Goal: Information Seeking & Learning: Learn about a topic

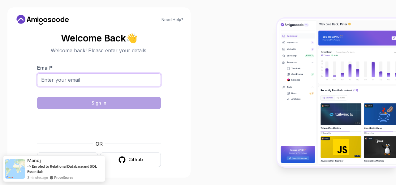
click at [119, 78] on input "Email *" at bounding box center [99, 79] width 124 height 13
type input "Mehdy.chihi@gmail.com"
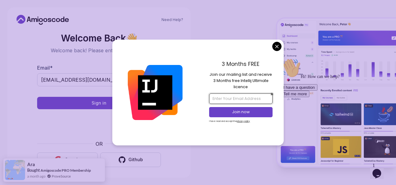
click at [252, 99] on input "email" at bounding box center [240, 98] width 63 height 11
click at [239, 71] on div "3 Months FREE" at bounding box center [240, 65] width 63 height 11
click at [238, 99] on input "email" at bounding box center [240, 98] width 63 height 11
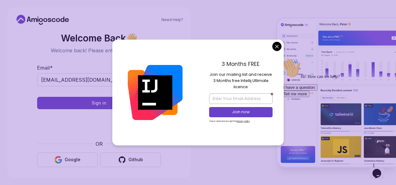
click at [244, 80] on p "Join our mailing list and receive 3 Months free Intellij Ultimate licence" at bounding box center [240, 80] width 63 height 19
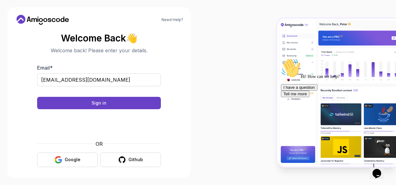
click at [274, 46] on body "Need Help? Welcome Back 👋 Welcome back! Please enter your details. Email * Mehd…" at bounding box center [198, 92] width 396 height 185
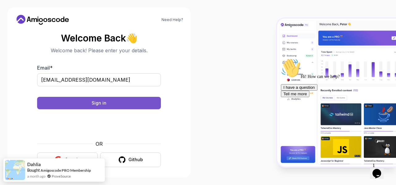
click at [127, 106] on button "Sign in" at bounding box center [99, 103] width 124 height 12
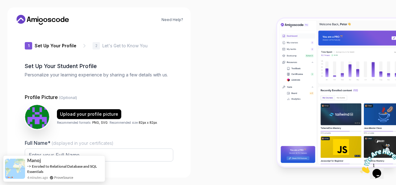
type input "zippyquokkac83b0"
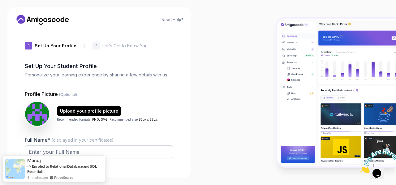
click at [111, 46] on p "Let's Get to Know You" at bounding box center [124, 46] width 45 height 6
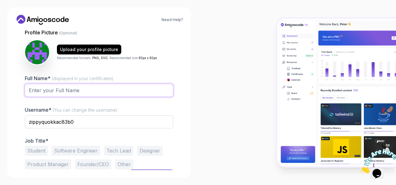
click at [74, 86] on input "Full Name* (displayed in your certificates)" at bounding box center [99, 90] width 149 height 13
type input "c"
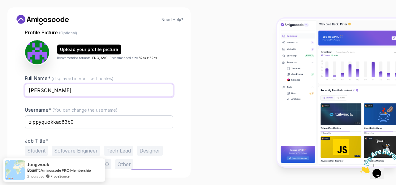
scroll to position [72, 0]
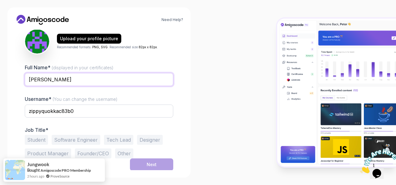
type input "[PERSON_NAME]"
click at [59, 138] on button "Software Engineer" at bounding box center [76, 140] width 49 height 10
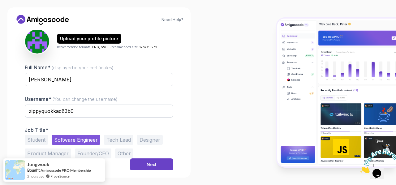
click at [42, 139] on button "Student" at bounding box center [36, 140] width 23 height 10
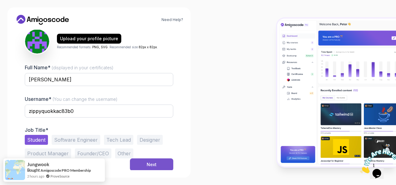
click at [147, 165] on div "Next" at bounding box center [152, 165] width 10 height 6
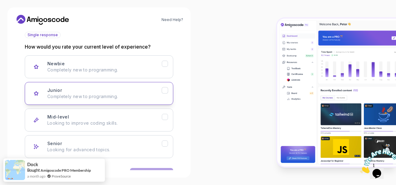
click at [102, 90] on div "Junior Completely new to programming." at bounding box center [104, 93] width 114 height 12
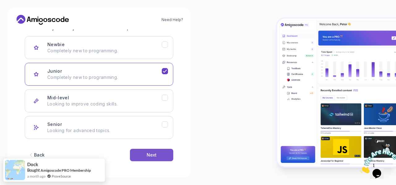
click at [158, 158] on button "Next" at bounding box center [151, 155] width 43 height 12
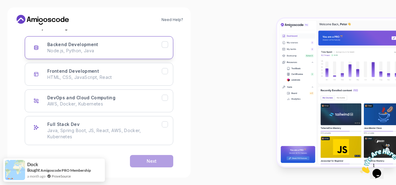
click at [100, 55] on button "Backend Development Node.js, Python, Java" at bounding box center [99, 47] width 149 height 23
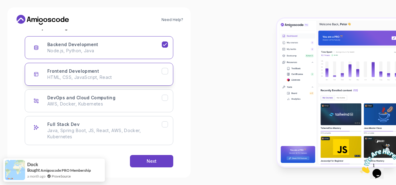
click at [102, 65] on button "Frontend Development HTML, CSS, JavaScript, React" at bounding box center [99, 74] width 149 height 23
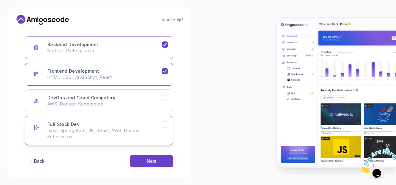
click at [128, 134] on p "Java, Spring Boot, JS, React, AWS, Docker, Kubernetes" at bounding box center [104, 133] width 114 height 12
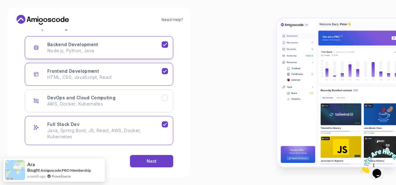
click at [132, 49] on p "Node.js, Python, Java" at bounding box center [104, 51] width 114 height 6
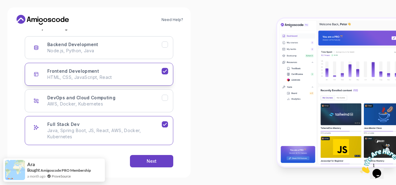
click at [143, 70] on div "Frontend Development HTML, CSS, JavaScript, React" at bounding box center [104, 74] width 114 height 12
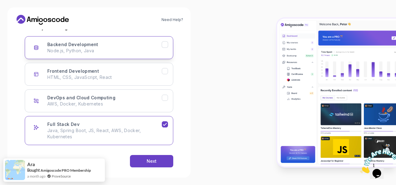
click at [143, 51] on p "Node.js, Python, Java" at bounding box center [104, 51] width 114 height 6
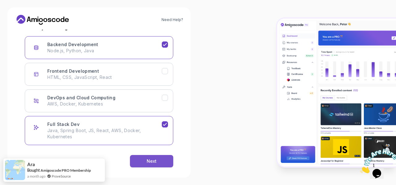
click at [158, 157] on button "Next" at bounding box center [151, 161] width 43 height 12
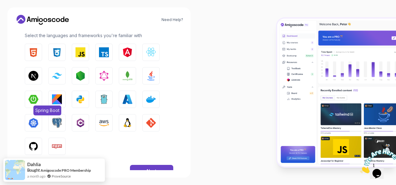
click at [35, 106] on span "Spring Boot" at bounding box center [47, 111] width 28 height 10
click at [140, 168] on button "Next" at bounding box center [151, 171] width 43 height 12
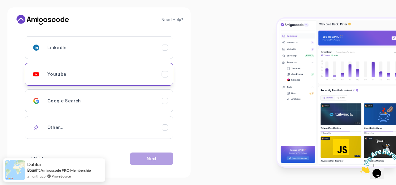
click at [135, 71] on div "Youtube" at bounding box center [104, 74] width 114 height 12
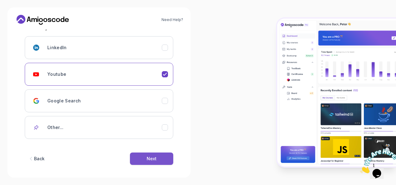
click at [147, 154] on button "Next" at bounding box center [151, 159] width 43 height 12
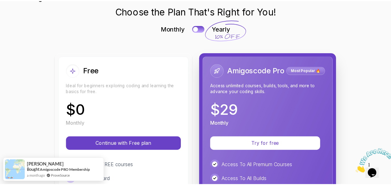
scroll to position [25, 0]
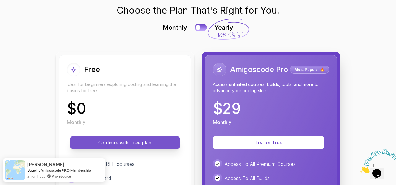
click at [137, 140] on p "Continue with Free plan" at bounding box center [125, 142] width 97 height 7
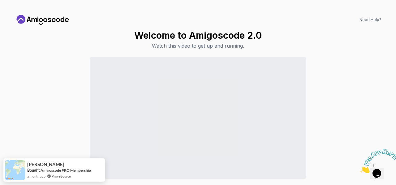
click at [356, 99] on div "Continue to Dashboard" at bounding box center [198, 130] width 366 height 147
click at [60, 22] on icon at bounding box center [43, 20] width 56 height 10
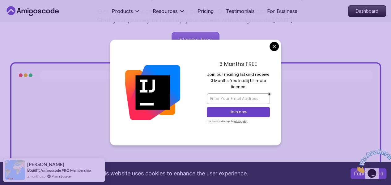
scroll to position [198, 0]
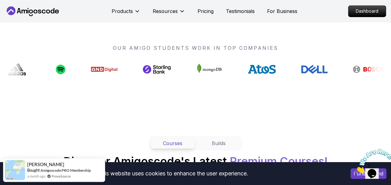
scroll to position [483, 0]
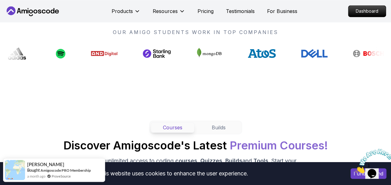
click at [191, 54] on icon at bounding box center [205, 53] width 28 height 15
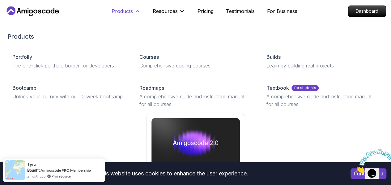
click at [137, 19] on button "Products" at bounding box center [126, 13] width 29 height 12
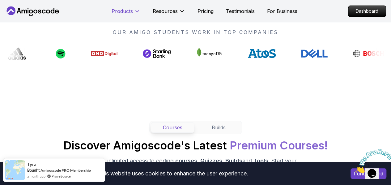
click at [138, 14] on icon at bounding box center [137, 11] width 6 height 6
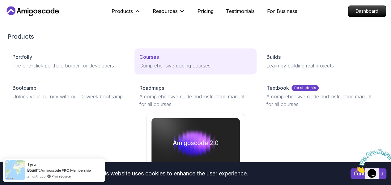
click at [140, 69] on p "Comprehensive coding courses" at bounding box center [196, 65] width 112 height 7
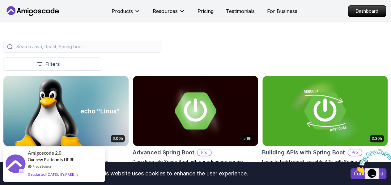
scroll to position [141, 0]
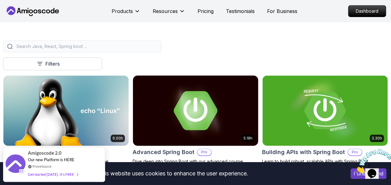
click at [252, 95] on img at bounding box center [196, 111] width 132 height 74
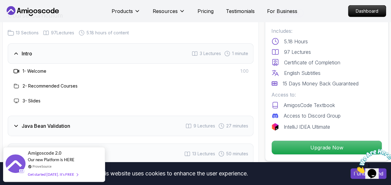
scroll to position [911, 0]
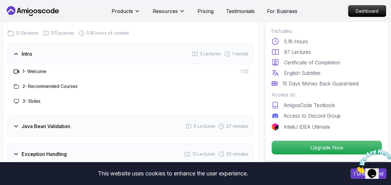
click at [30, 129] on div "Java Bean Validation 9 Lectures 27 minutes" at bounding box center [131, 126] width 246 height 20
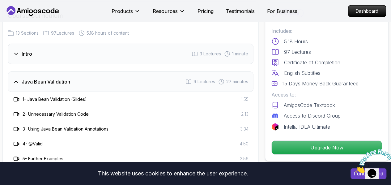
scroll to position [918, 0]
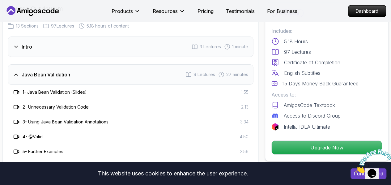
click at [62, 92] on h3 "1 - Java Bean Validation (Slides)" at bounding box center [55, 92] width 64 height 6
click at [51, 65] on div "Java Bean Validation 9 Lectures 27 minutes" at bounding box center [131, 74] width 246 height 20
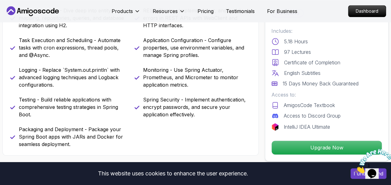
scroll to position [321, 0]
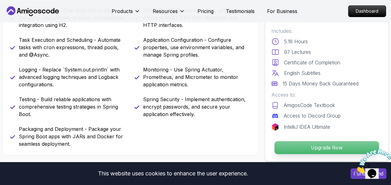
click at [311, 142] on p "Upgrade Now" at bounding box center [327, 147] width 105 height 13
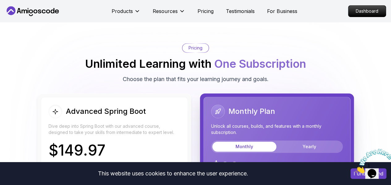
scroll to position [1405, 0]
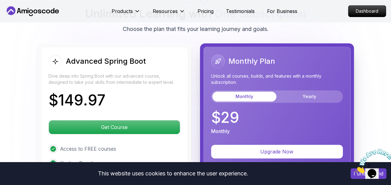
click at [198, 79] on div "Advanced Spring Boot Dive deep into Spring Boot with our advanced course, desig…" at bounding box center [195, 180] width 317 height 274
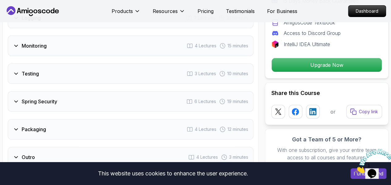
scroll to position [1198, 0]
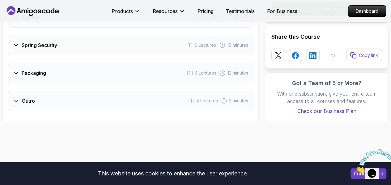
click at [37, 103] on div "Outro 4 Lectures 3 minutes" at bounding box center [131, 101] width 246 height 20
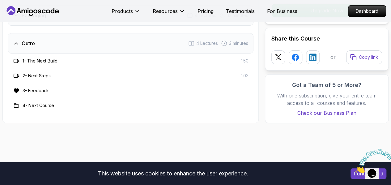
scroll to position [1256, 0]
